Goal: Task Accomplishment & Management: Use online tool/utility

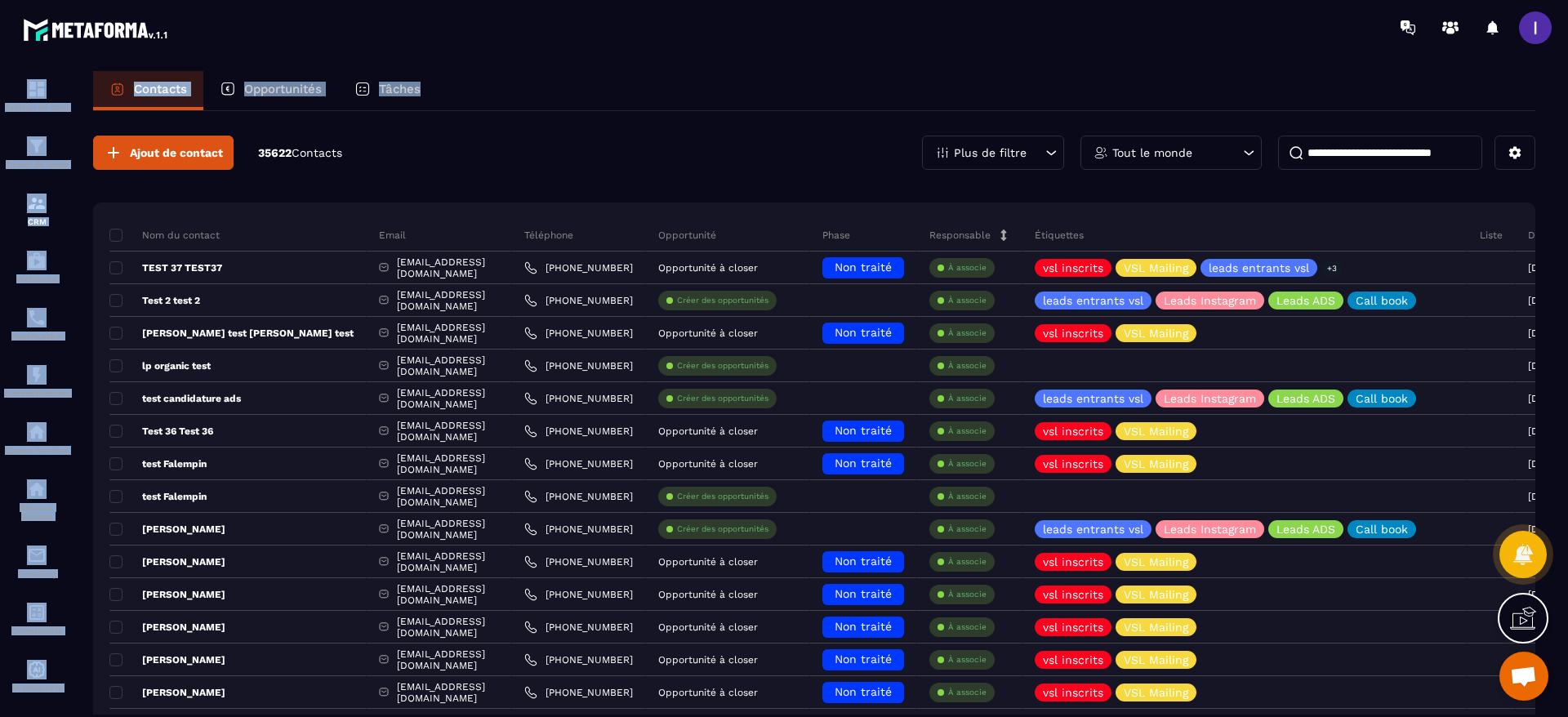
drag, startPoint x: 944, startPoint y: 28, endPoint x: 679, endPoint y: 76, distance: 269.3
click at [683, 66] on main "Tableau de bord Tunnel de vente CRM Webinaire Planificateur Automatisations Esp…" at bounding box center [784, 358] width 1568 height 717
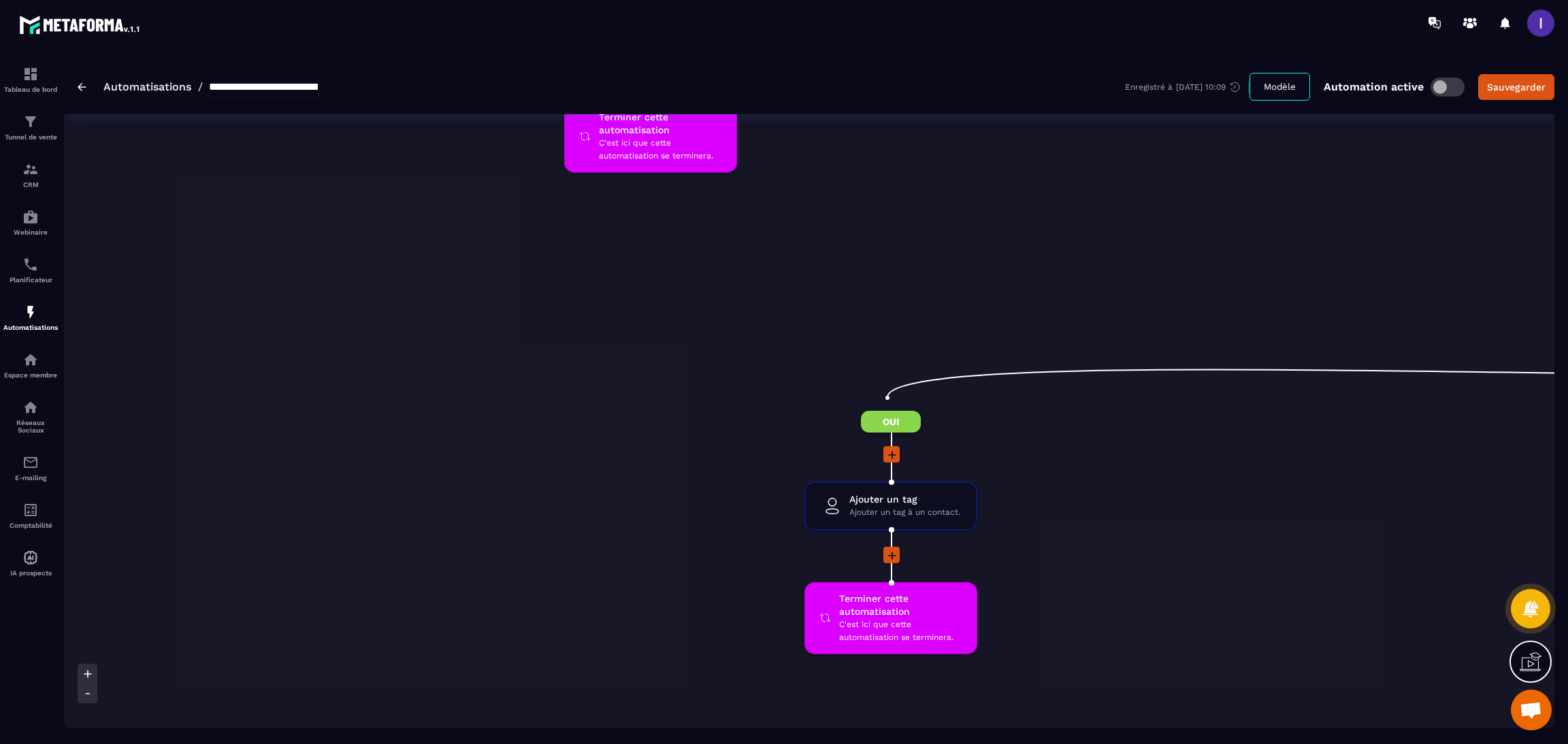
scroll to position [0, 715]
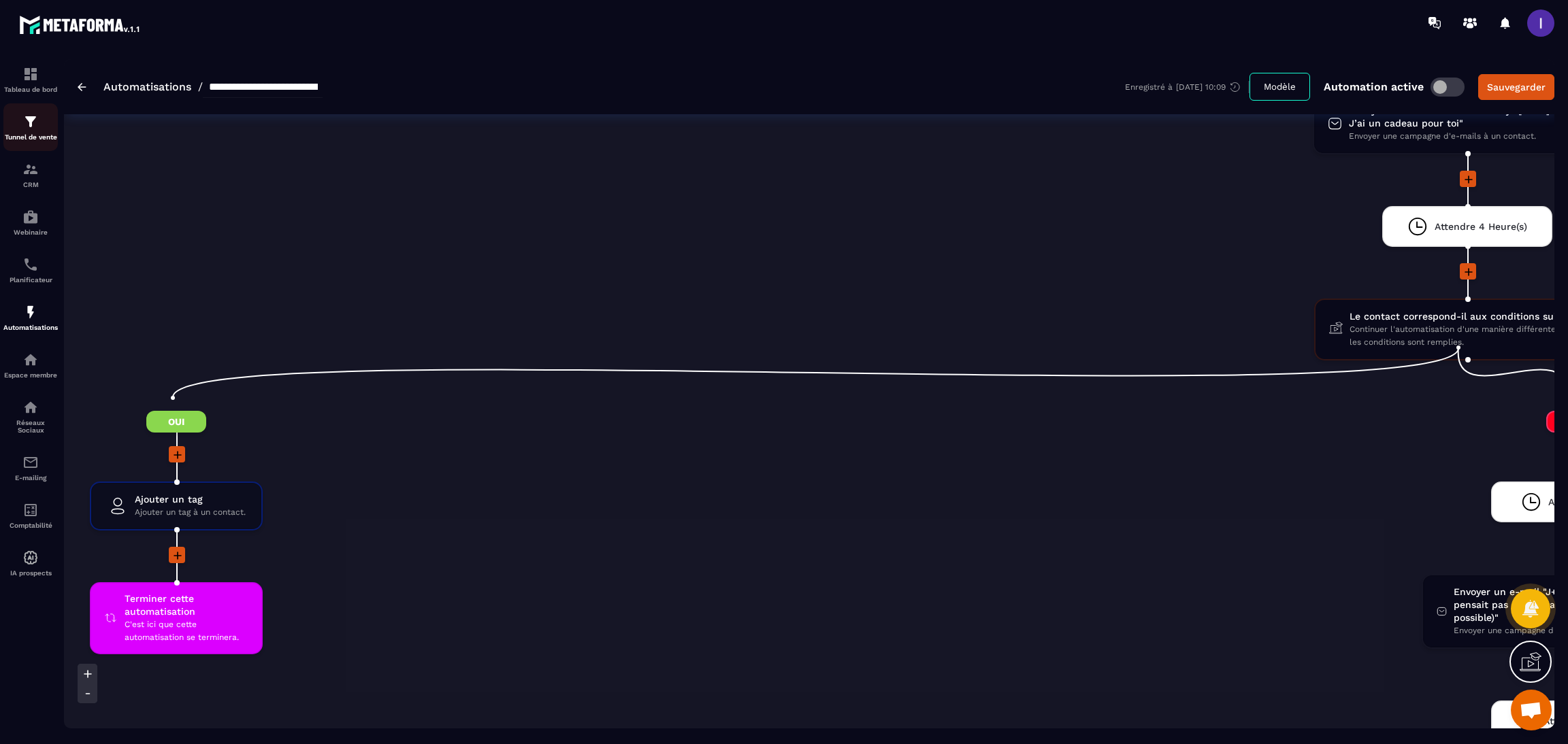
click at [30, 126] on img at bounding box center [30, 122] width 16 height 16
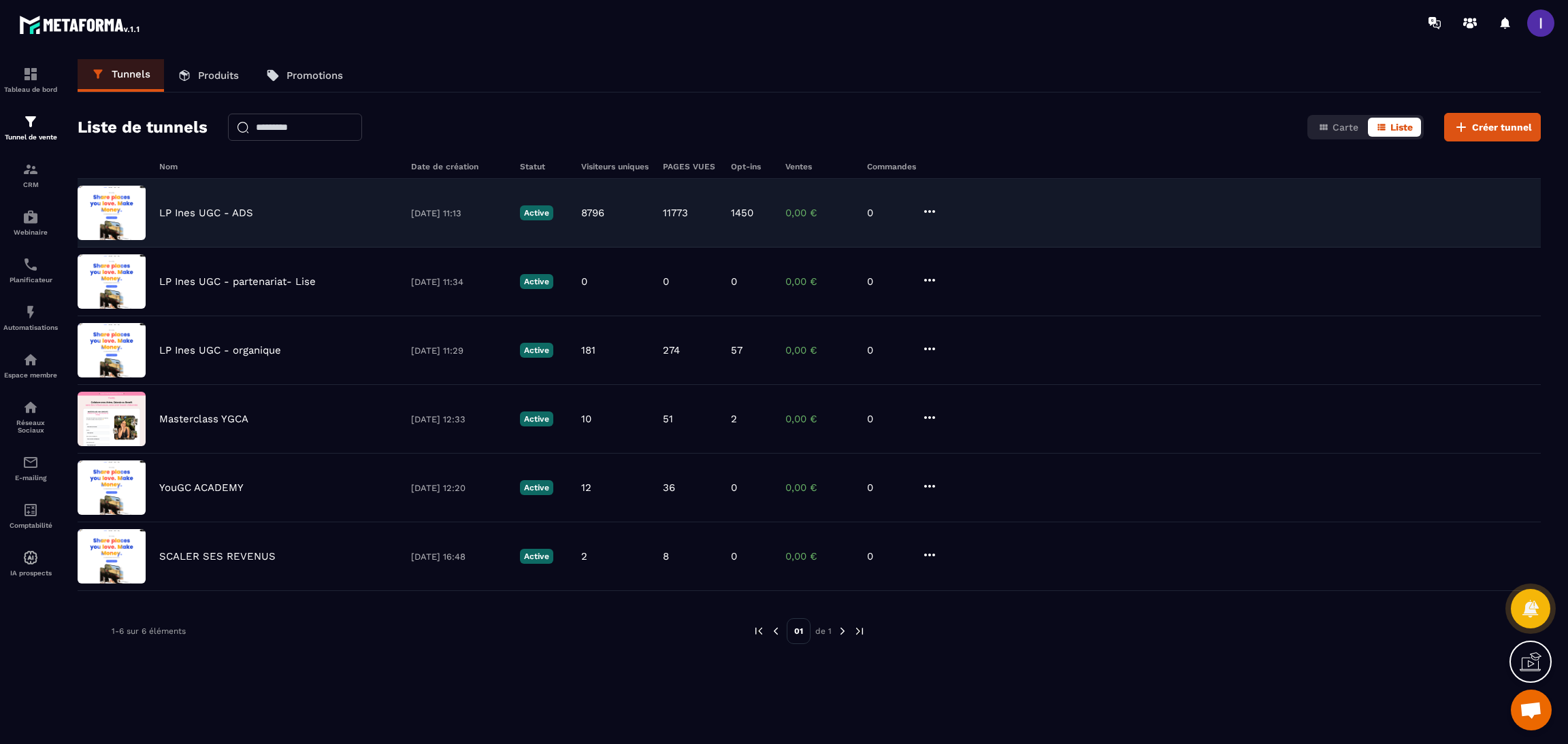
click at [276, 248] on div "LP Ines UGC - ADS 20/05/2025 11:13 Active 8796 11773 1450 0,00 € 0" at bounding box center [809, 281] width 1463 height 69
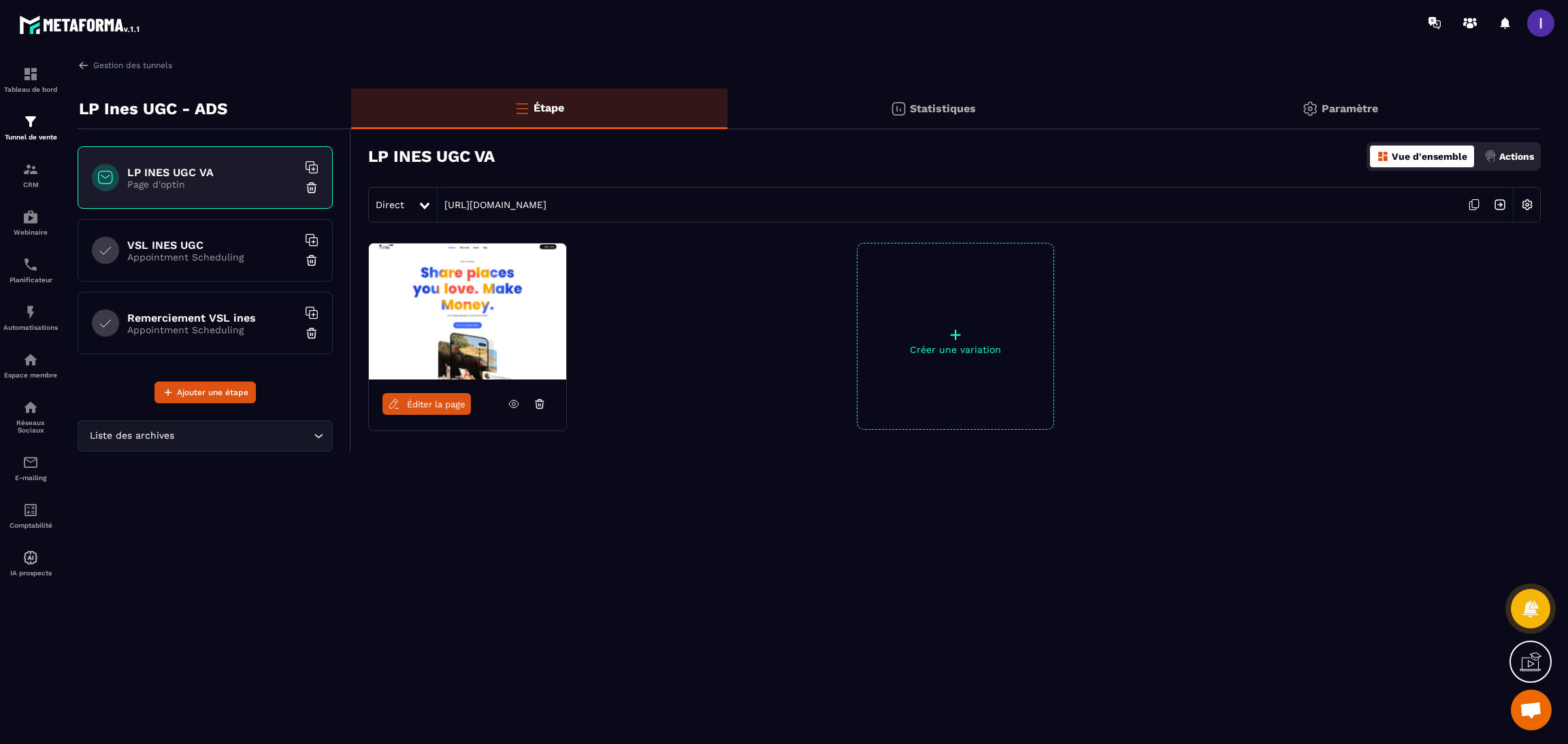
click at [434, 404] on span "Éditer la page" at bounding box center [436, 405] width 59 height 10
